Goal: Complete application form

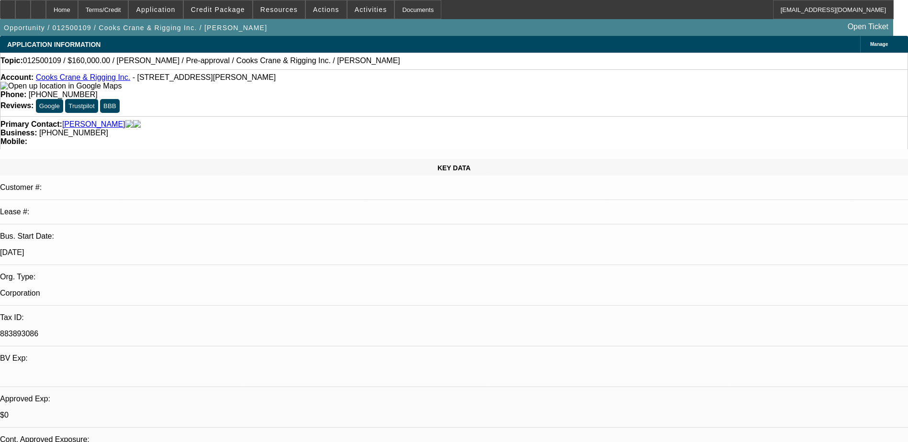
select select "0.2"
select select "2"
select select "0"
select select "0.2"
select select "2"
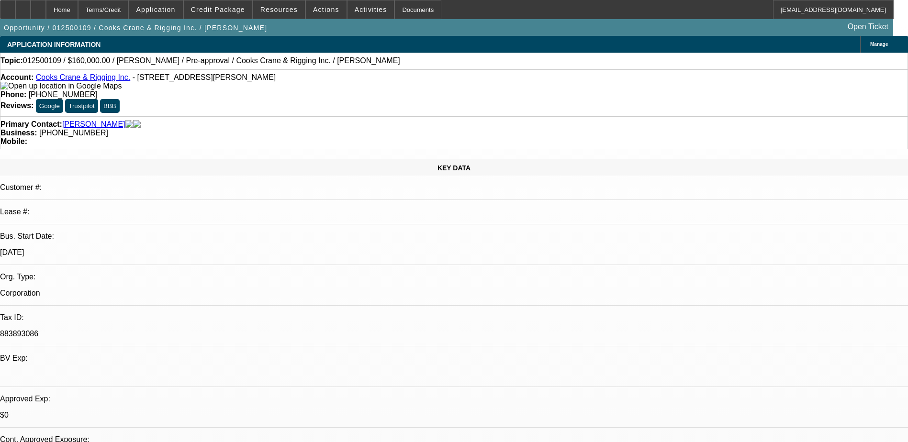
select select "0"
select select "1"
select select "2"
select select "6"
select select "1"
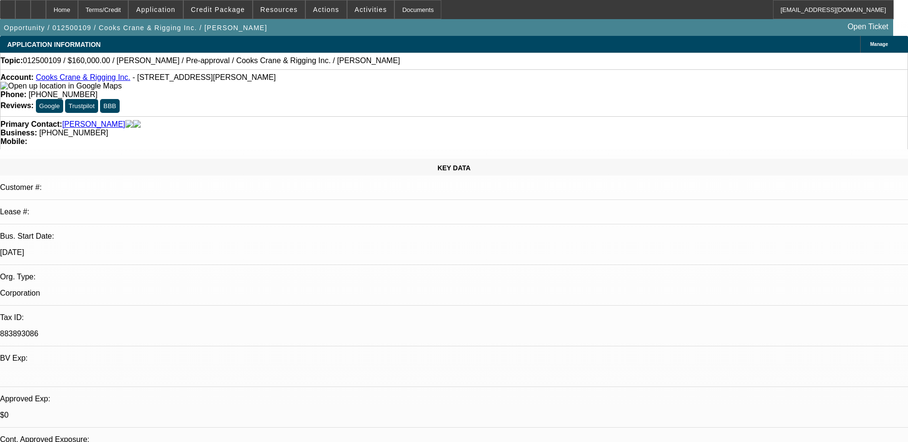
select select "2"
select select "6"
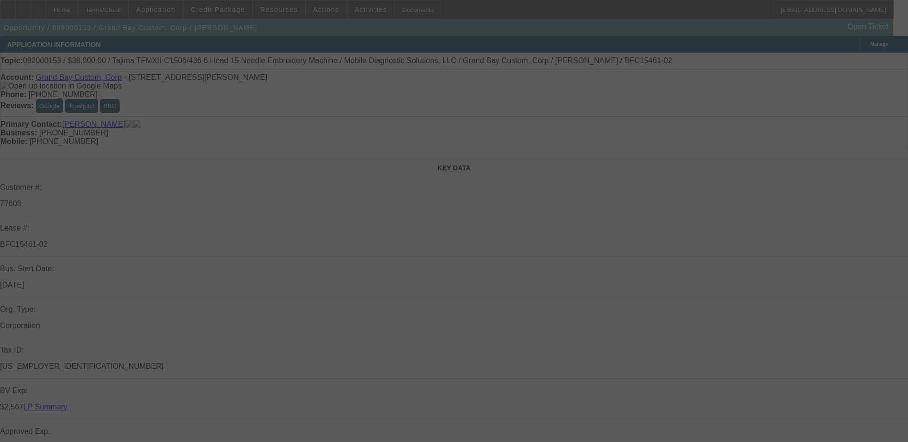
select select "0"
select select "2"
select select "0.1"
select select "4"
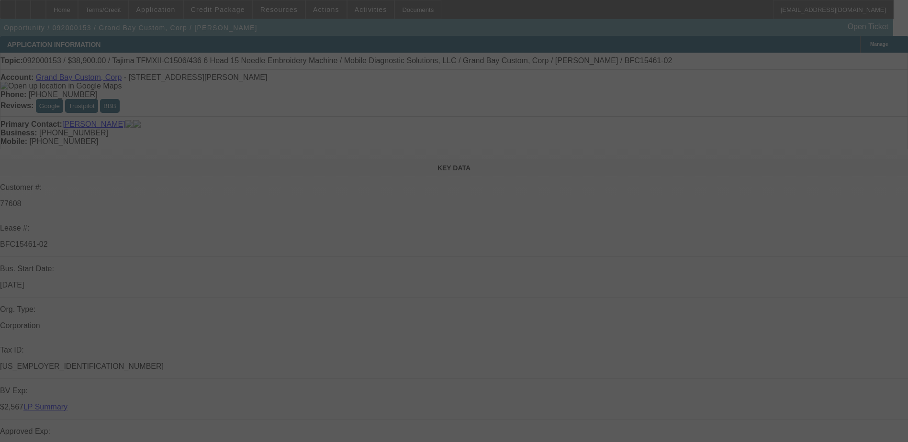
select select "0"
select select "2"
select select "0.1"
select select "4"
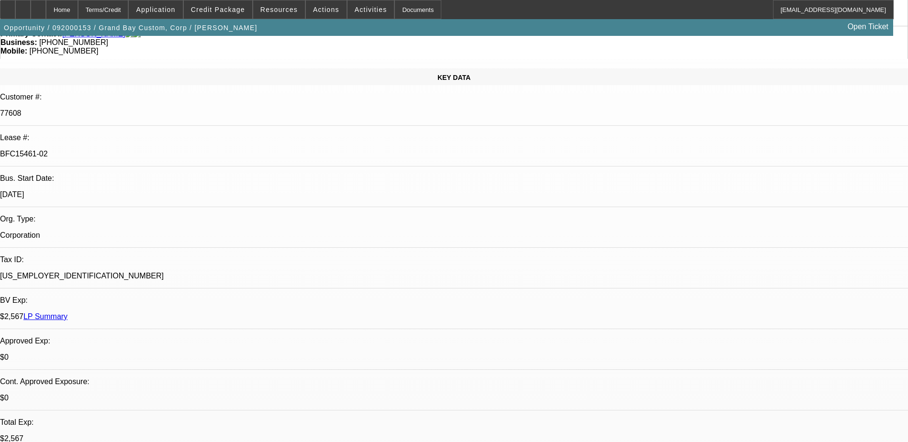
scroll to position [96, 0]
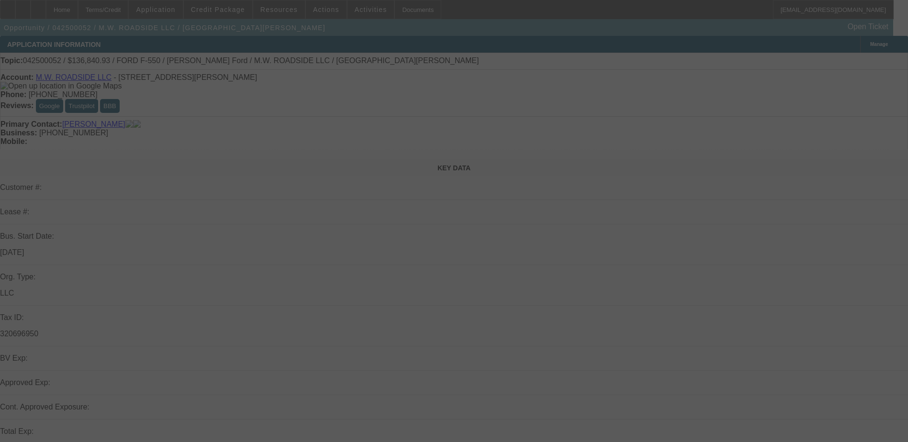
click at [389, 164] on div at bounding box center [454, 221] width 908 height 442
click at [430, 128] on div at bounding box center [454, 221] width 908 height 442
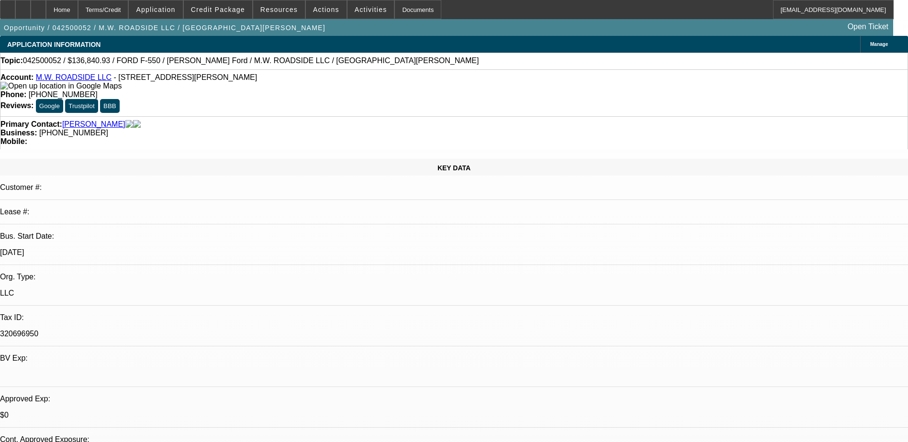
select select "0"
select select "0.1"
select select "0"
select select "0.1"
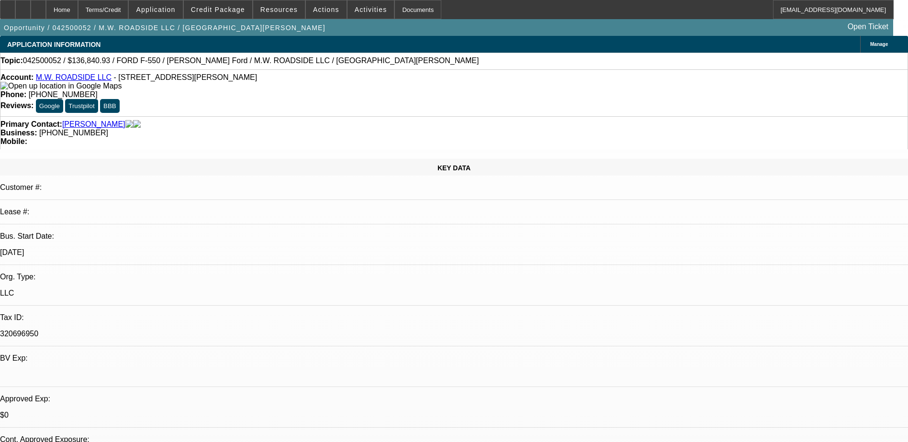
select select "0"
select select "0.1"
select select "0"
select select "0.1"
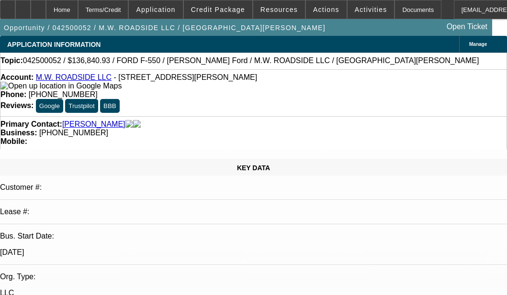
select select "1"
select select "2"
select select "4"
select select "1"
select select "2"
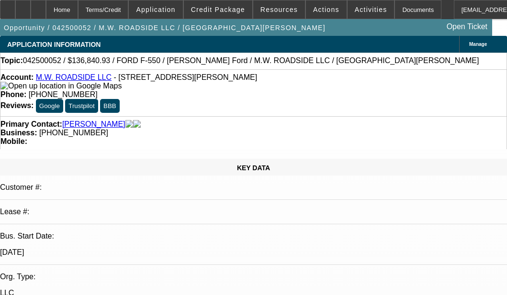
select select "4"
select select "1"
select select "2"
select select "4"
select select "1"
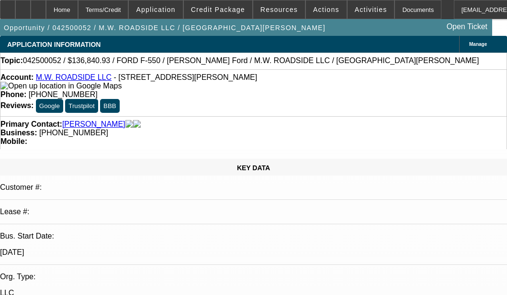
select select "2"
select select "4"
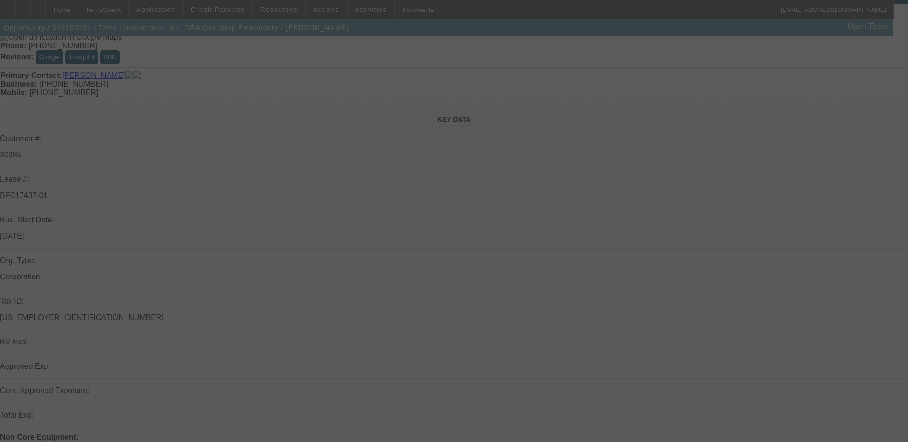
scroll to position [48, 0]
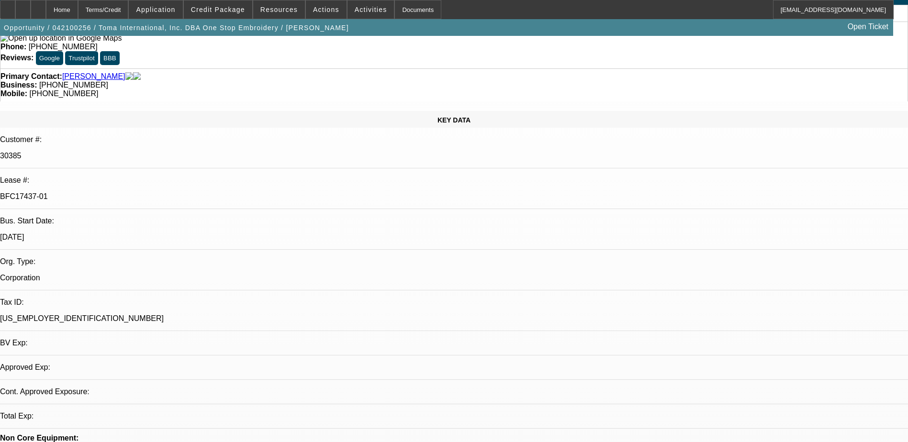
select select "0"
select select "2"
select select "0"
select select "2"
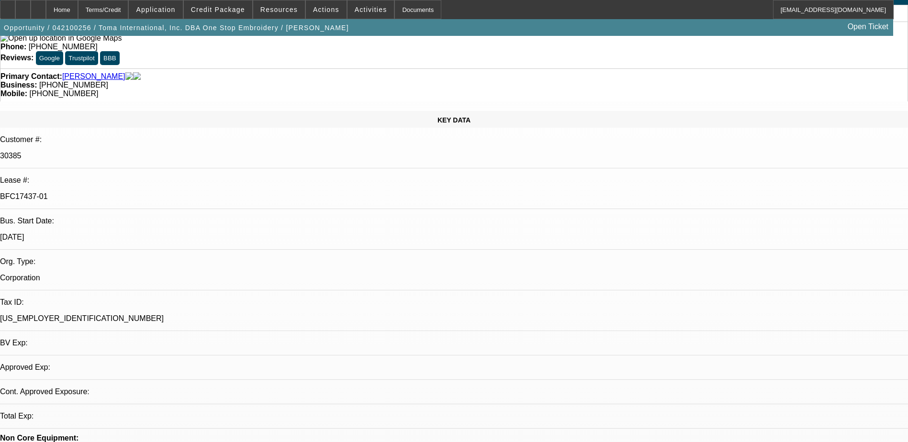
select select "0"
select select "2"
select select "0"
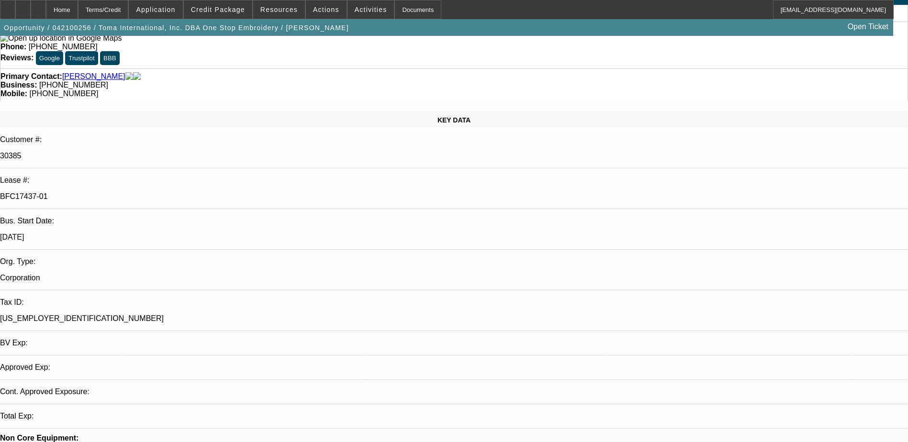
select select "2"
select select "0"
select select "1"
select select "2"
select select "6"
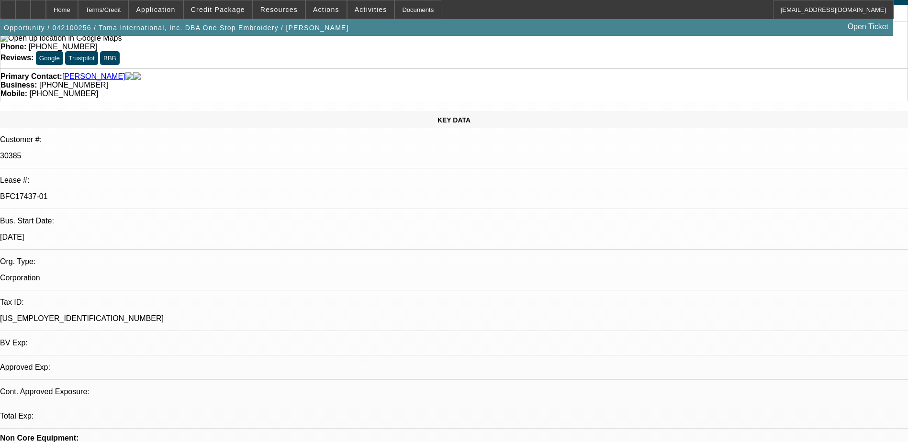
select select "1"
select select "2"
select select "6"
select select "1"
select select "2"
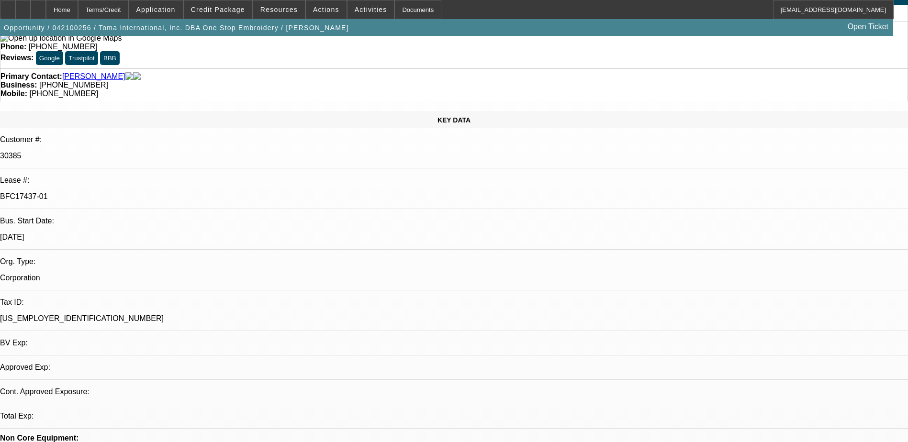
select select "6"
select select "1"
select select "2"
select select "6"
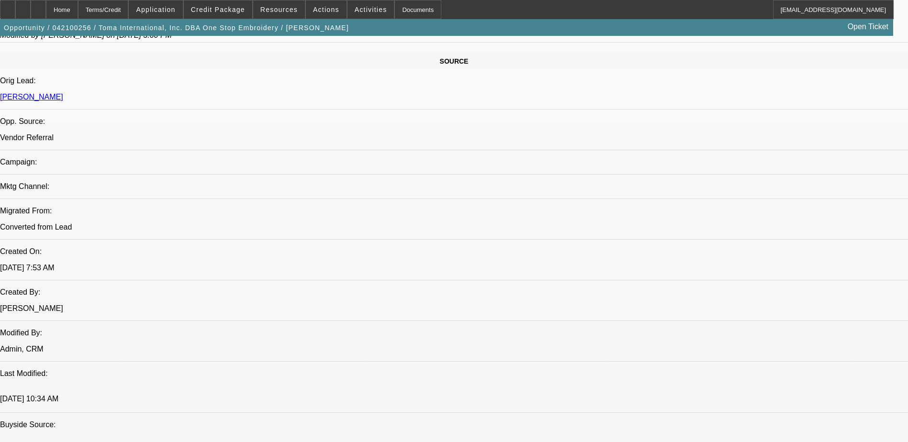
scroll to position [511, 0]
